Goal: Communication & Community: Answer question/provide support

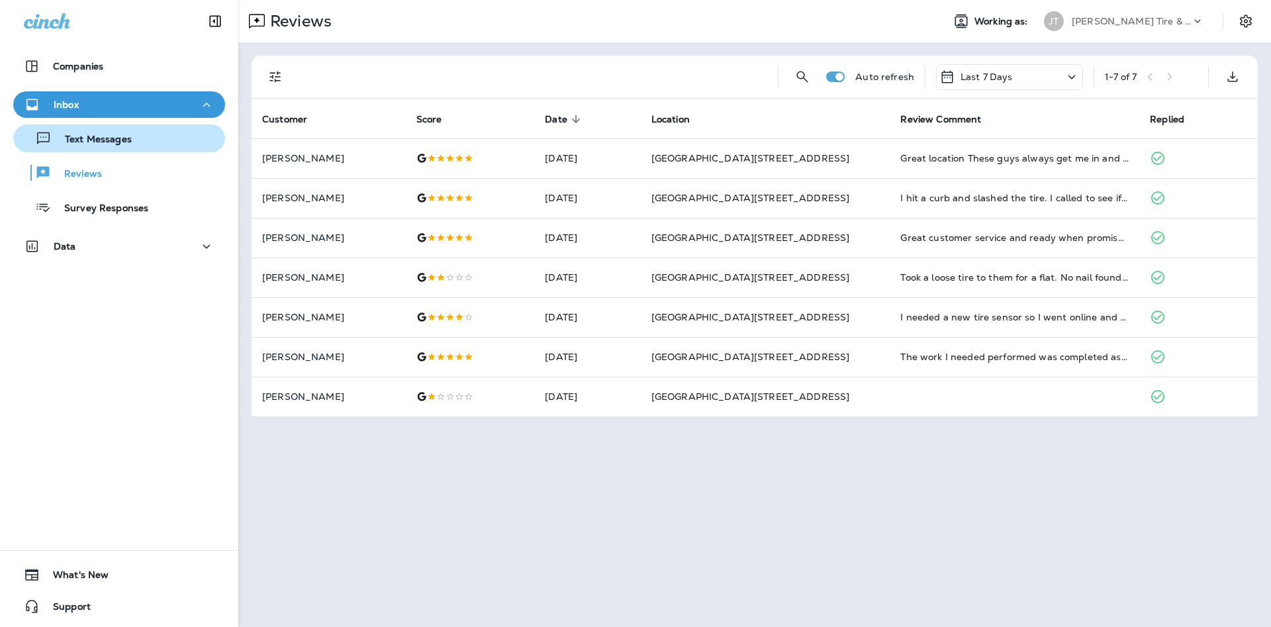
click at [167, 141] on div "Text Messages" at bounding box center [119, 138] width 201 height 20
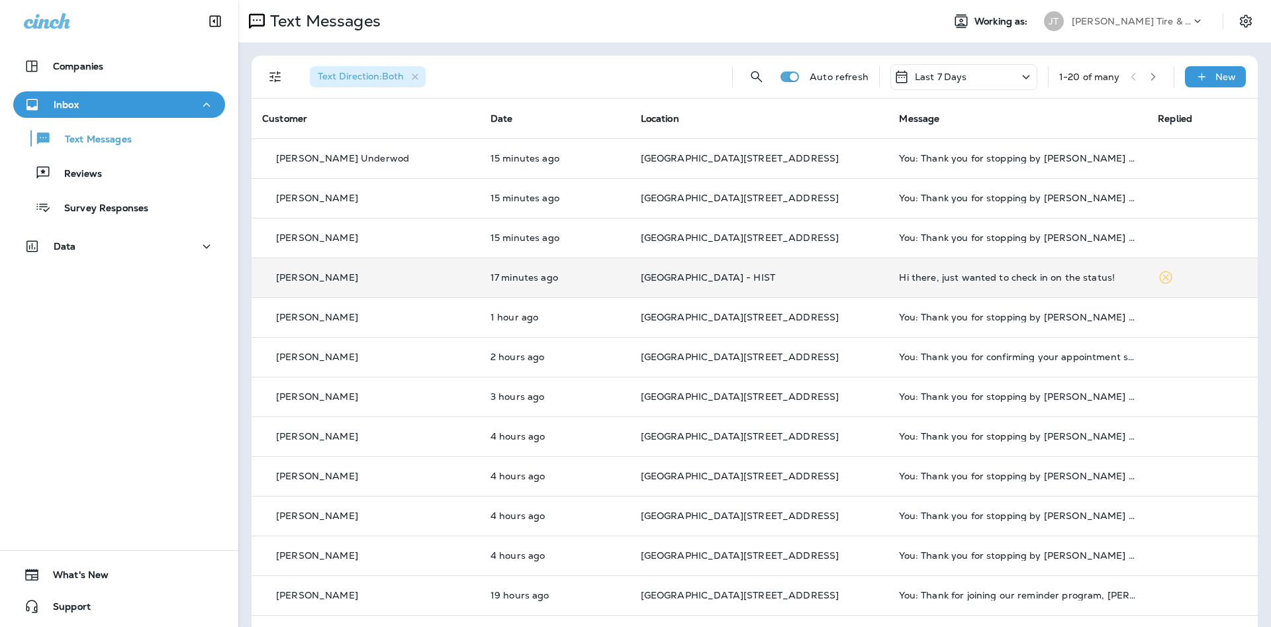
click at [1070, 271] on td "Hi there, just wanted to check in on the status!" at bounding box center [1017, 278] width 259 height 40
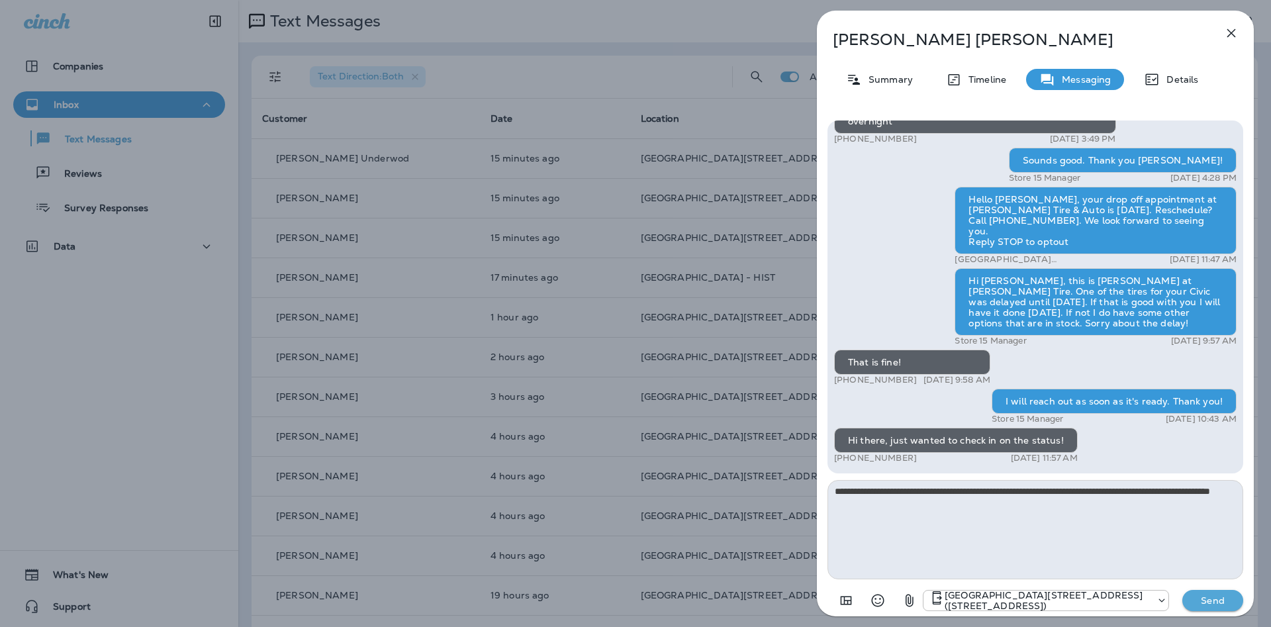
type textarea "**********"
click at [1207, 598] on p "Send" at bounding box center [1213, 600] width 56 height 12
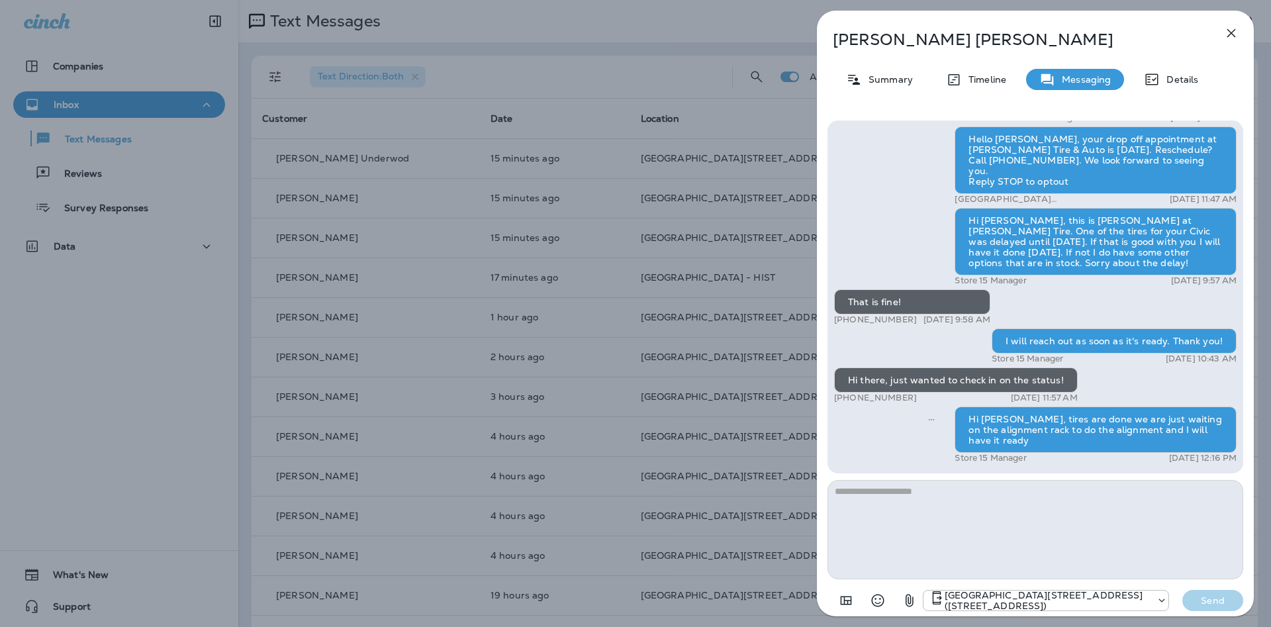
click at [1231, 28] on icon "button" at bounding box center [1231, 33] width 16 height 16
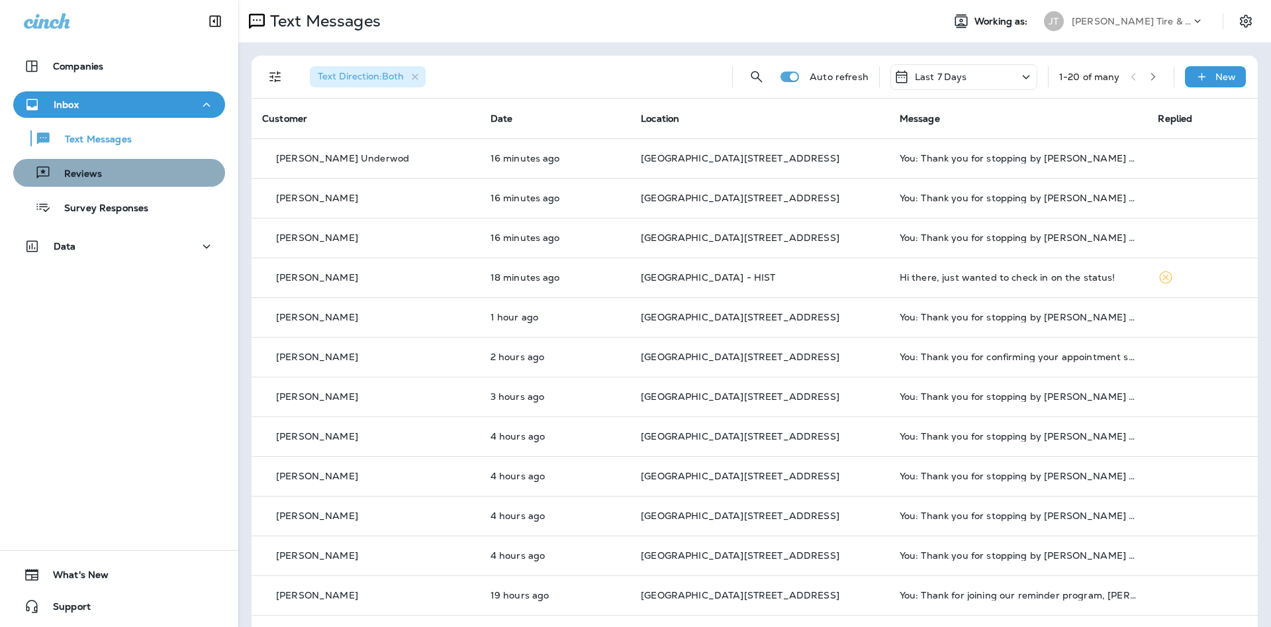
click at [136, 175] on div "Reviews" at bounding box center [119, 173] width 201 height 20
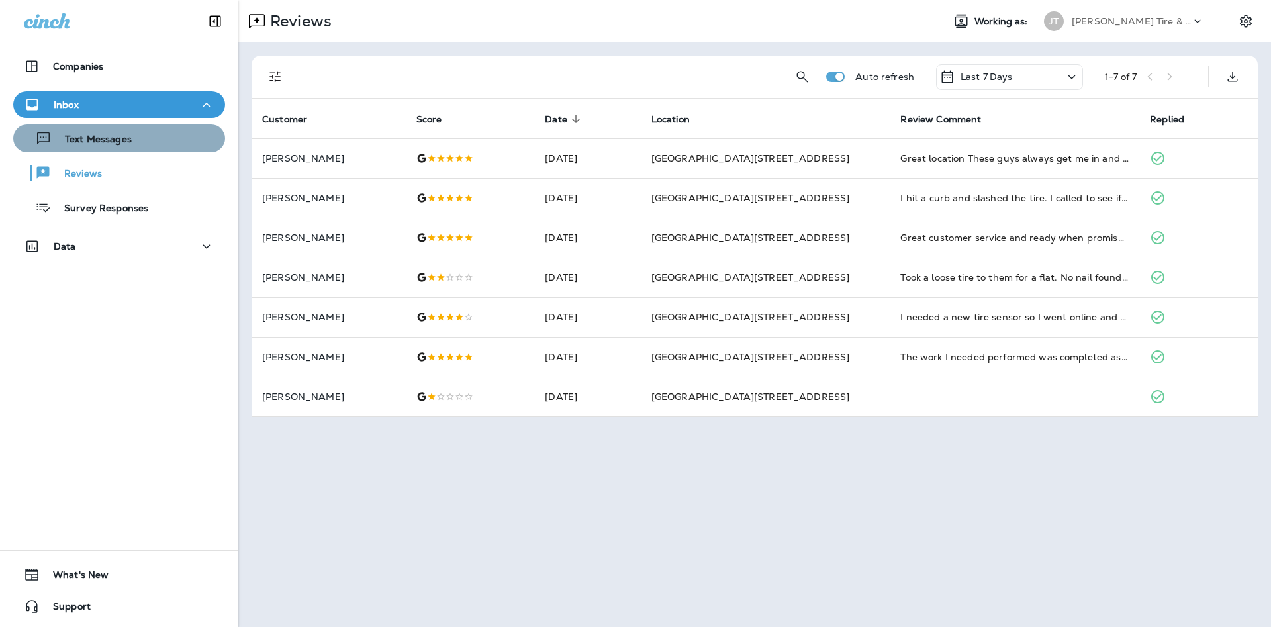
click at [180, 141] on div "Text Messages" at bounding box center [119, 138] width 201 height 20
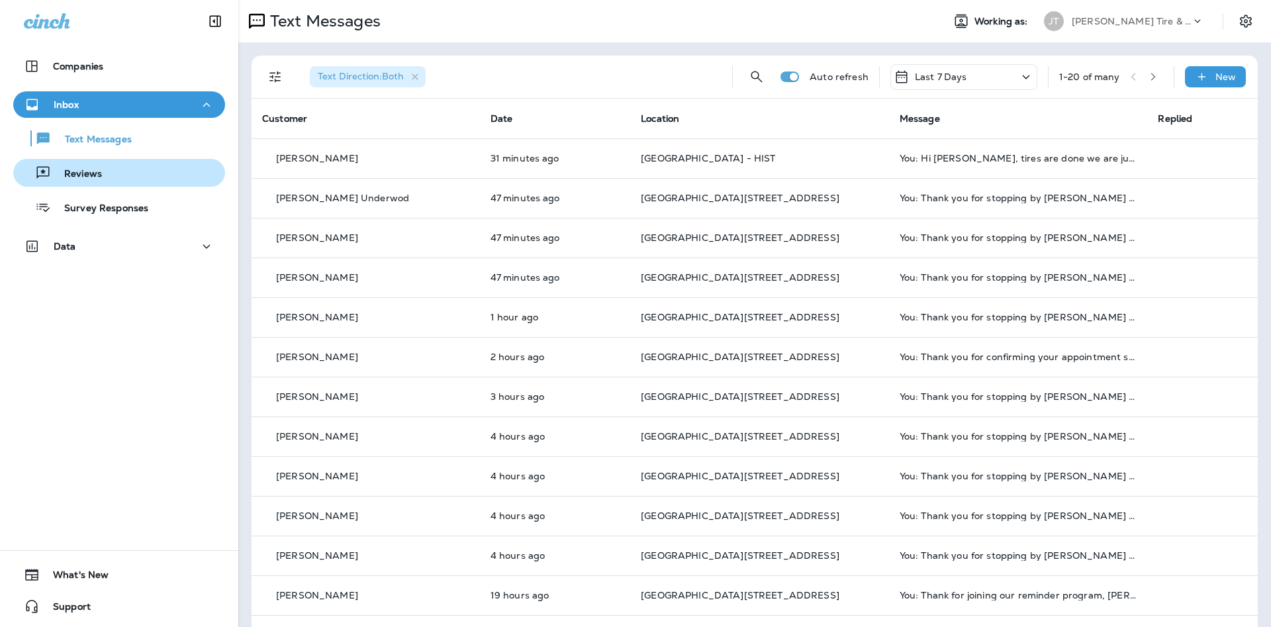
click at [183, 177] on div "Reviews" at bounding box center [119, 173] width 201 height 20
